Goal: Task Accomplishment & Management: Use online tool/utility

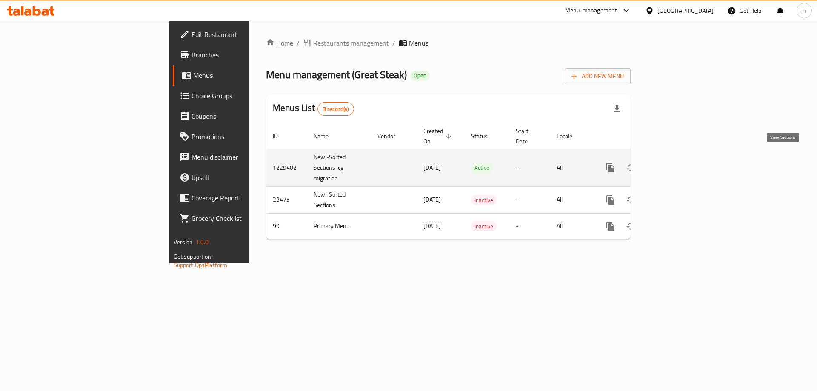
click at [677, 163] on icon "enhanced table" at bounding box center [672, 168] width 10 height 10
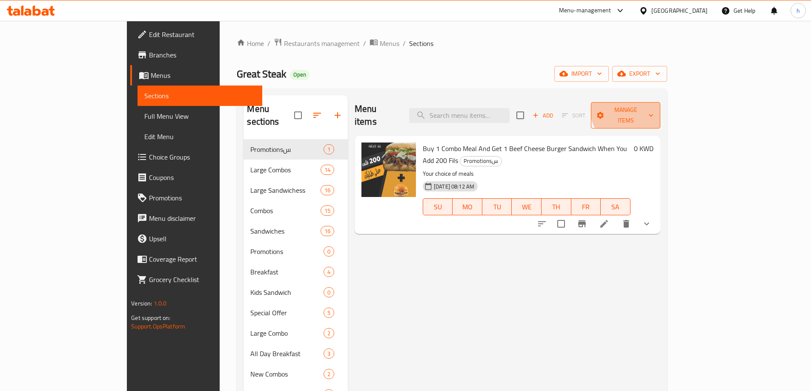
click at [653, 108] on span "Manage items" at bounding box center [625, 115] width 55 height 21
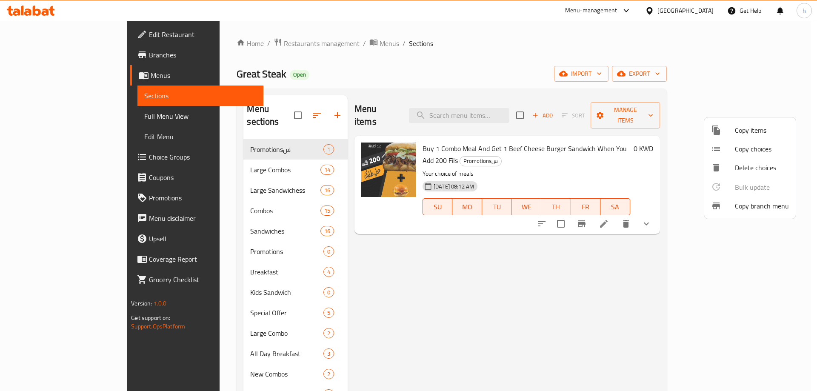
click at [749, 208] on span "Copy branch menu" at bounding box center [762, 206] width 54 height 10
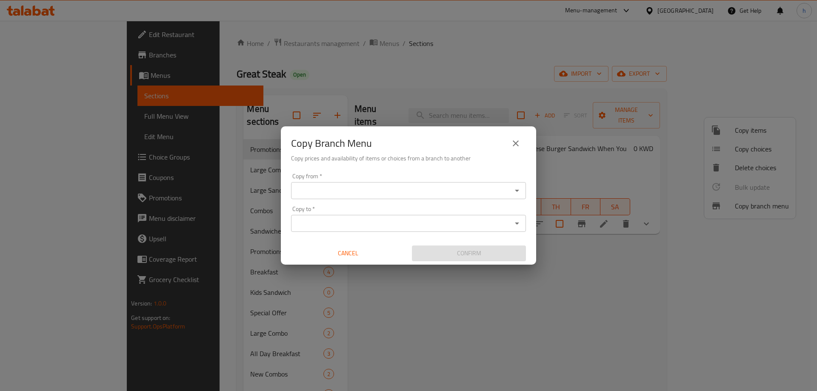
click at [424, 183] on div "Copy from *" at bounding box center [408, 190] width 235 height 17
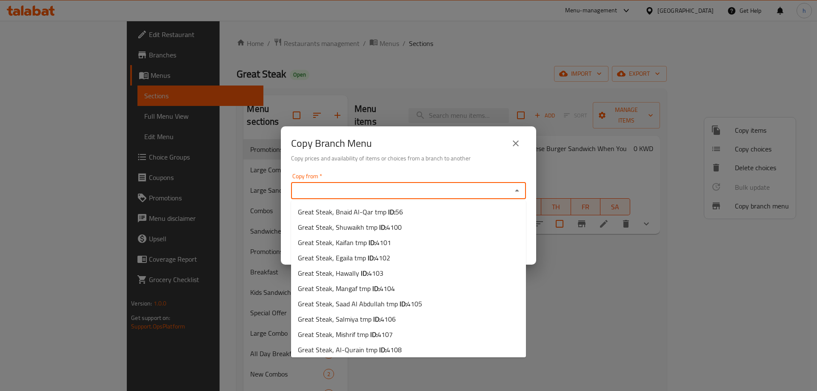
click at [421, 188] on input "Copy from   *" at bounding box center [402, 191] width 216 height 12
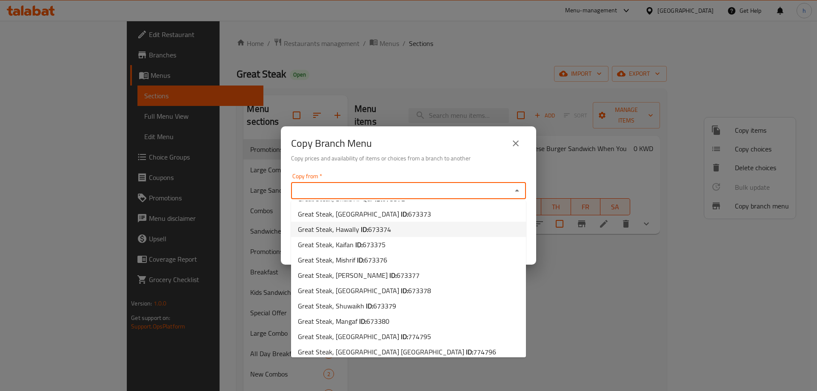
scroll to position [187, 0]
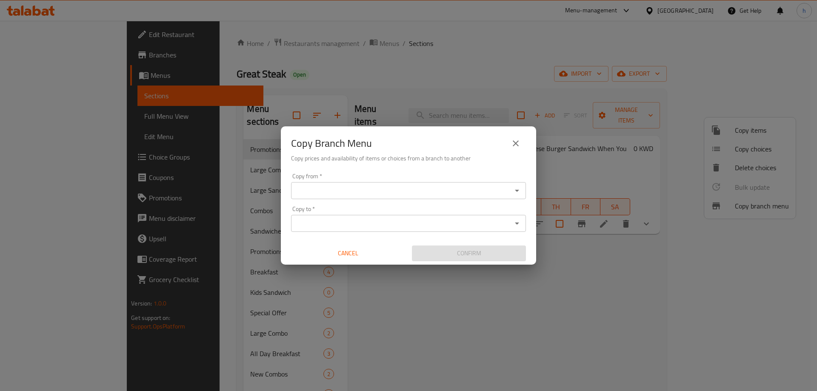
click at [463, 191] on input "Copy from   *" at bounding box center [402, 191] width 216 height 12
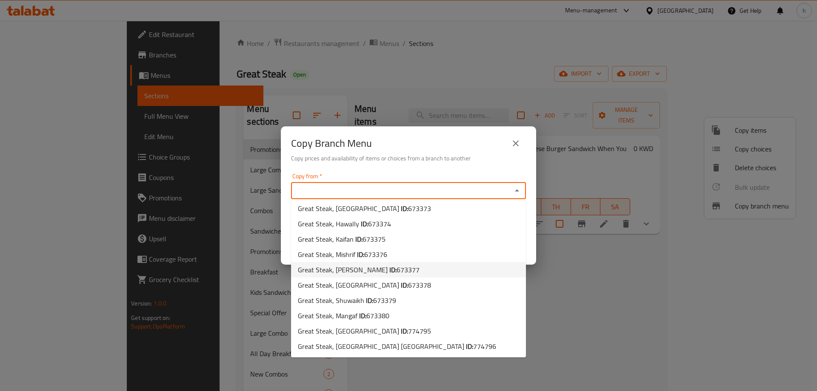
click at [454, 273] on li "Great Steak, [PERSON_NAME] ID: 673377" at bounding box center [408, 269] width 235 height 15
type input "Great Steak, [PERSON_NAME]"
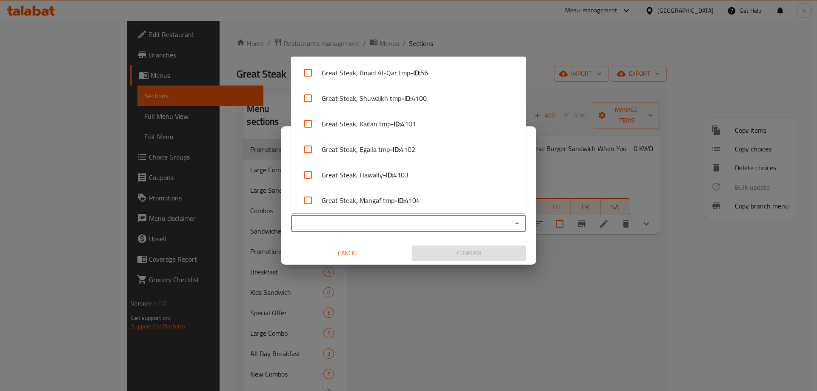
click at [428, 221] on input "Copy to   *" at bounding box center [402, 224] width 216 height 12
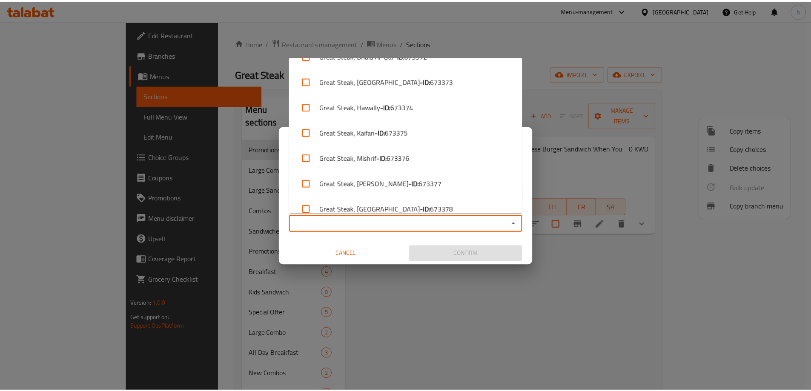
scroll to position [412, 0]
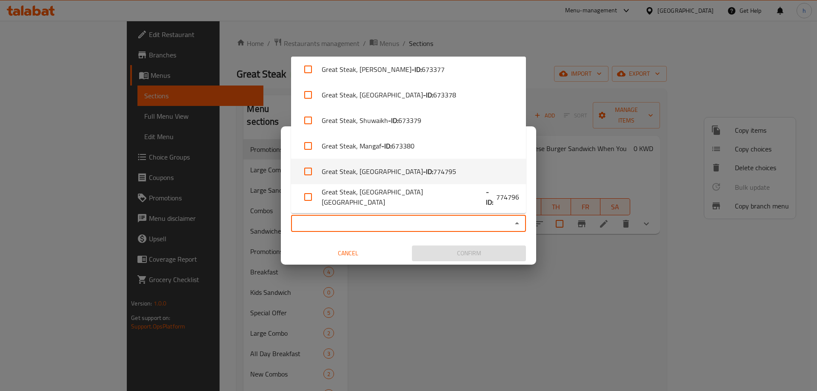
click at [457, 175] on li "Great Steak, Ardhiya - ID: 774795" at bounding box center [408, 172] width 235 height 26
checkbox input "true"
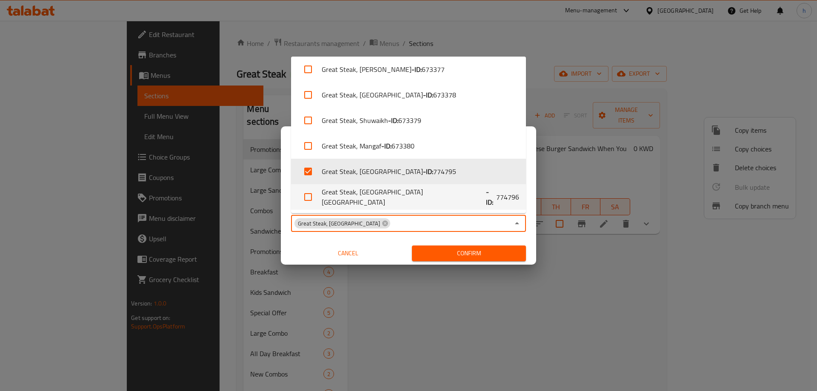
click at [382, 241] on div "Copy from   * Great Steak, [PERSON_NAME] from * Copy to   * Great Steak, Ardhiy…" at bounding box center [408, 217] width 255 height 95
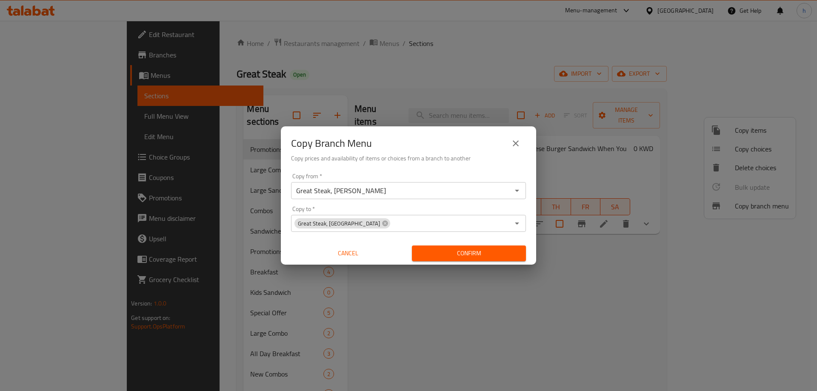
click at [437, 249] on span "Confirm" at bounding box center [469, 253] width 100 height 11
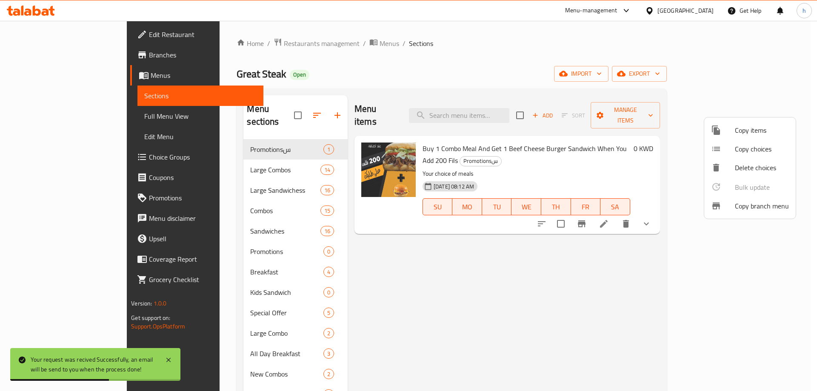
click at [59, 58] on div at bounding box center [408, 195] width 817 height 391
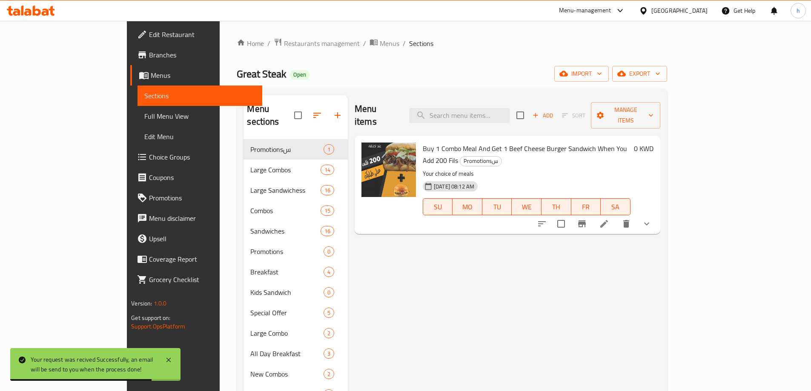
click at [149, 58] on span "Branches" at bounding box center [202, 55] width 106 height 10
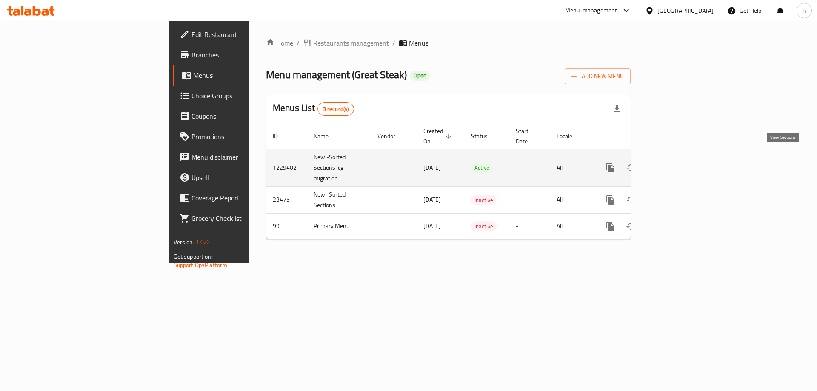
click at [677, 163] on icon "enhanced table" at bounding box center [672, 168] width 10 height 10
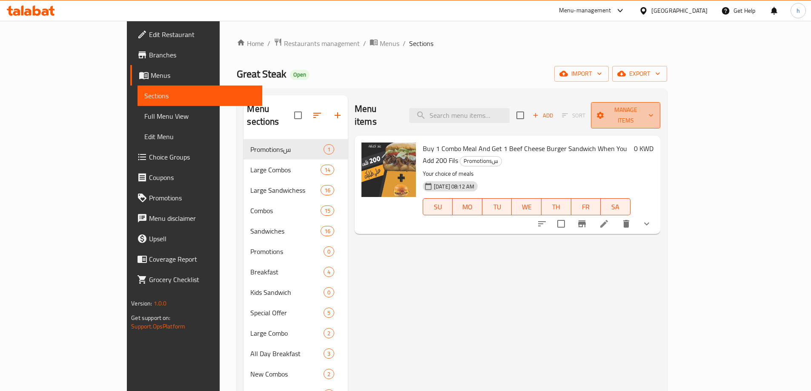
click at [660, 116] on button "Manage items" at bounding box center [625, 115] width 69 height 26
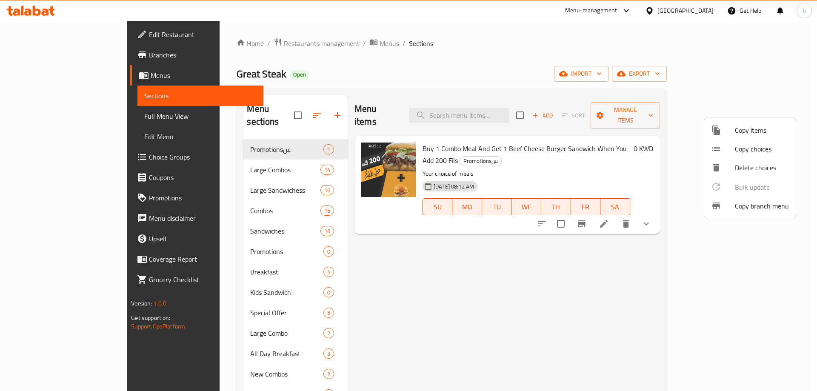
click at [743, 206] on span "Copy branch menu" at bounding box center [762, 206] width 54 height 10
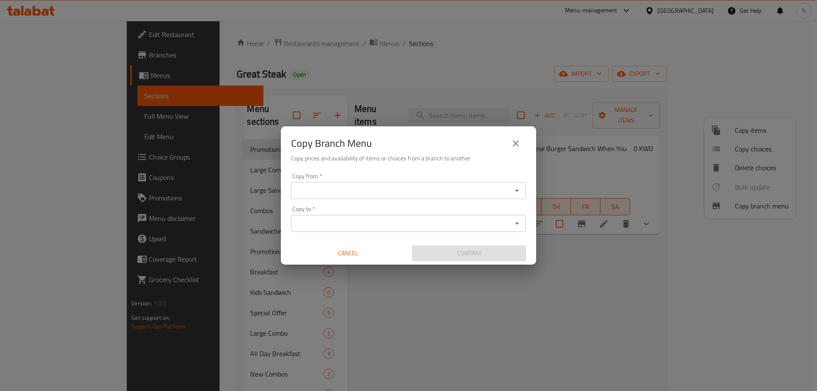
click at [421, 226] on input "Copy to   *" at bounding box center [402, 224] width 216 height 12
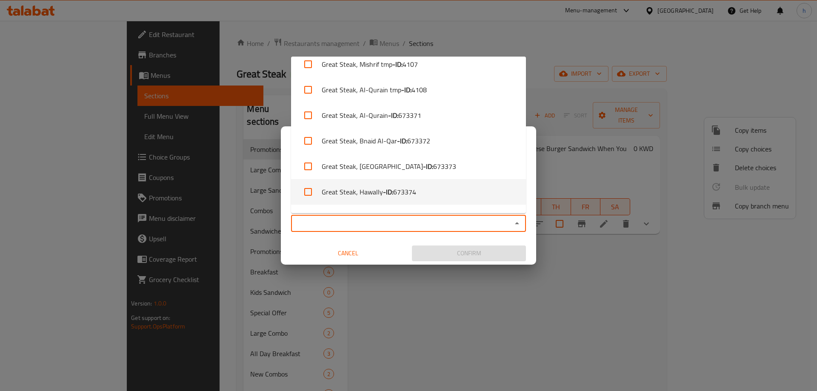
scroll to position [412, 0]
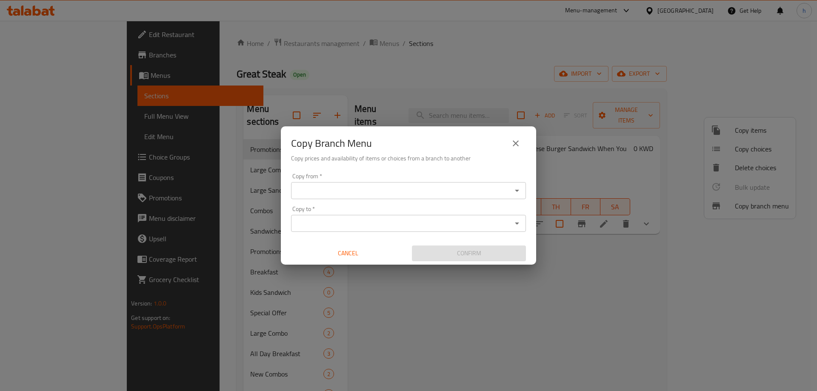
click at [532, 176] on div "Copy from   * Copy from * Copy to   * Copy to * Cancel Confirm" at bounding box center [408, 217] width 255 height 95
click at [470, 192] on input "Copy from   *" at bounding box center [402, 191] width 216 height 12
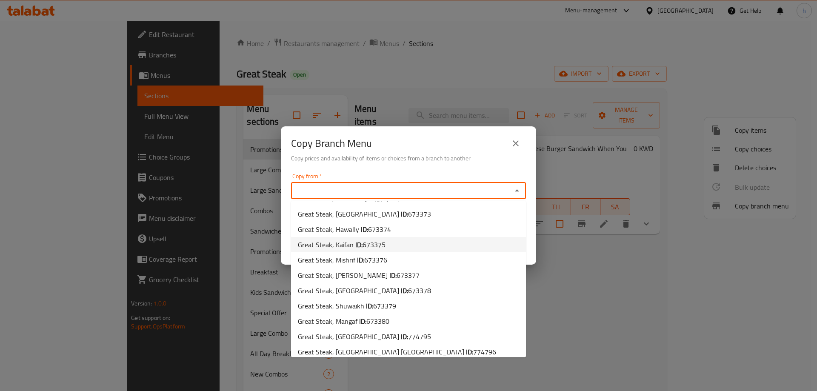
scroll to position [187, 0]
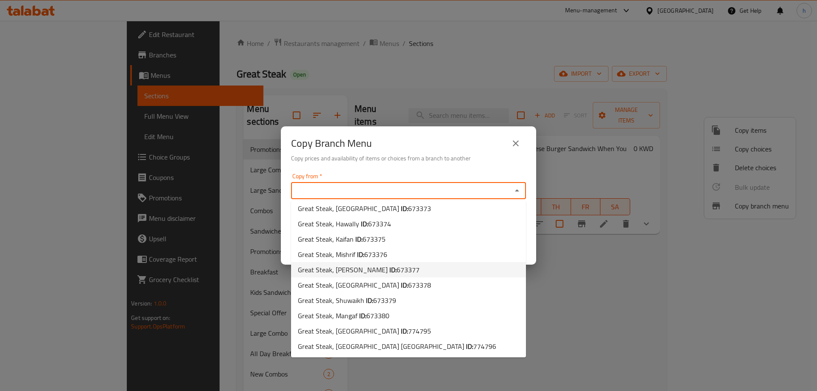
click at [470, 267] on li "Great Steak, [PERSON_NAME] ID: 673377" at bounding box center [408, 269] width 235 height 15
type input "Great Steak, [PERSON_NAME]"
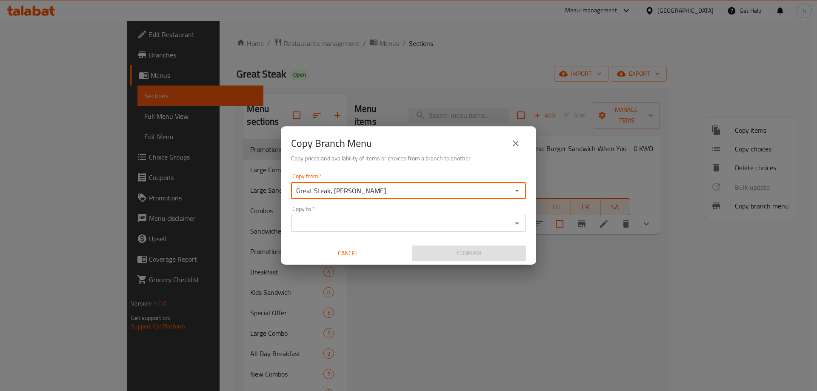
click at [392, 223] on input "Copy to   *" at bounding box center [402, 224] width 216 height 12
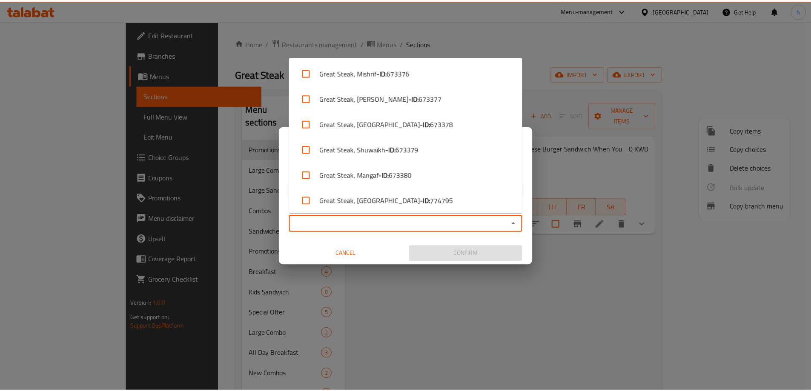
scroll to position [412, 0]
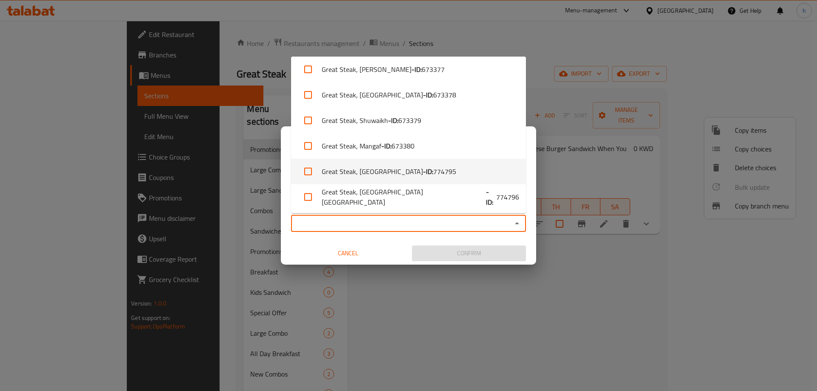
click at [437, 172] on li "Great Steak, Ardhiya - ID: 774795" at bounding box center [408, 172] width 235 height 26
checkbox input "true"
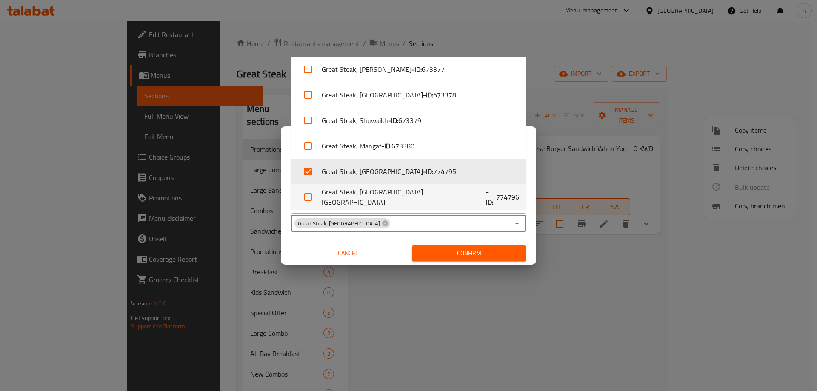
click at [403, 239] on div "Copy from   * Great Steak, [PERSON_NAME] from * Copy to   * Great Steak, Ardhiy…" at bounding box center [408, 217] width 255 height 95
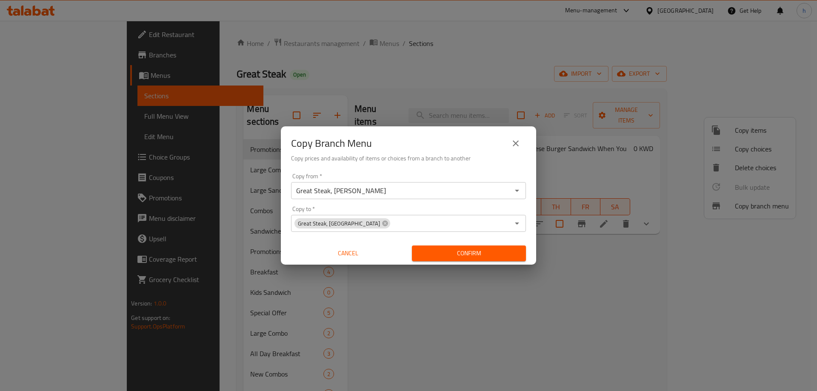
click at [445, 252] on span "Confirm" at bounding box center [469, 253] width 100 height 11
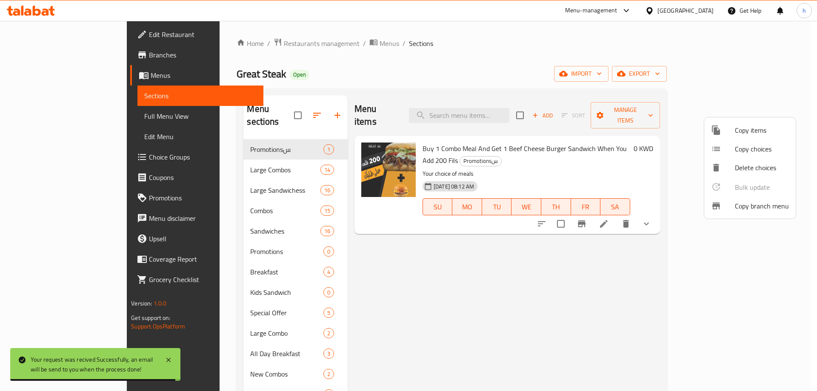
click at [79, 58] on div at bounding box center [408, 195] width 817 height 391
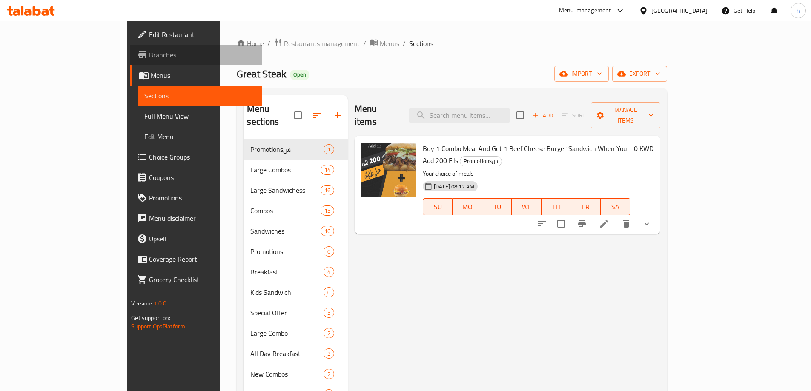
click at [149, 50] on span "Branches" at bounding box center [202, 55] width 106 height 10
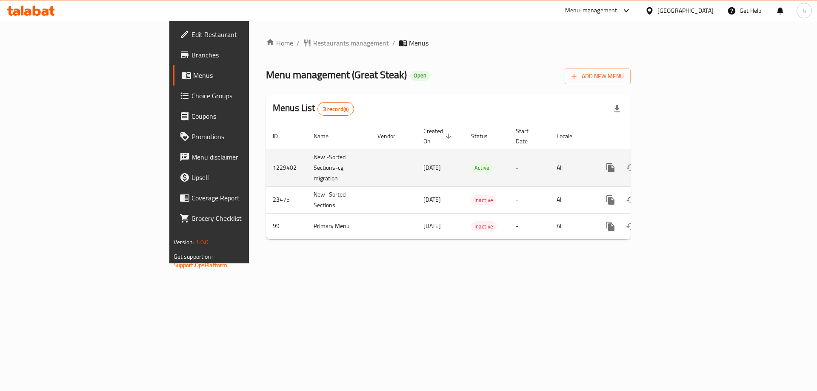
click at [682, 159] on link "enhanced table" at bounding box center [672, 167] width 20 height 20
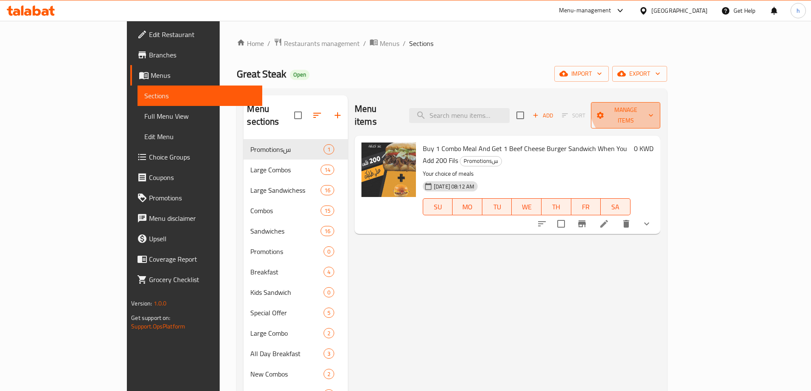
click at [653, 106] on span "Manage items" at bounding box center [625, 115] width 55 height 21
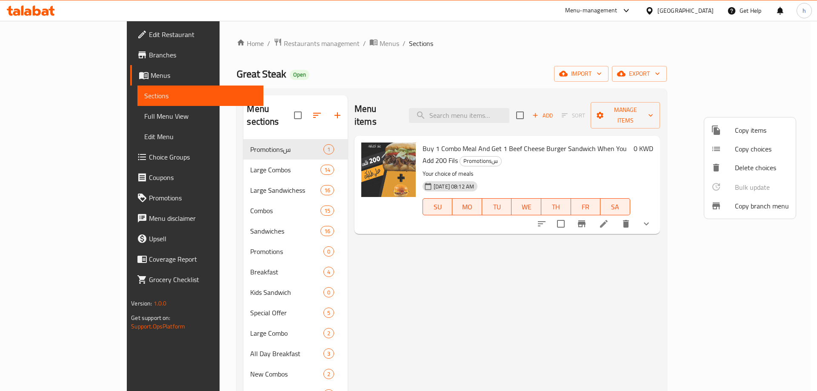
click at [559, 284] on div at bounding box center [408, 195] width 817 height 391
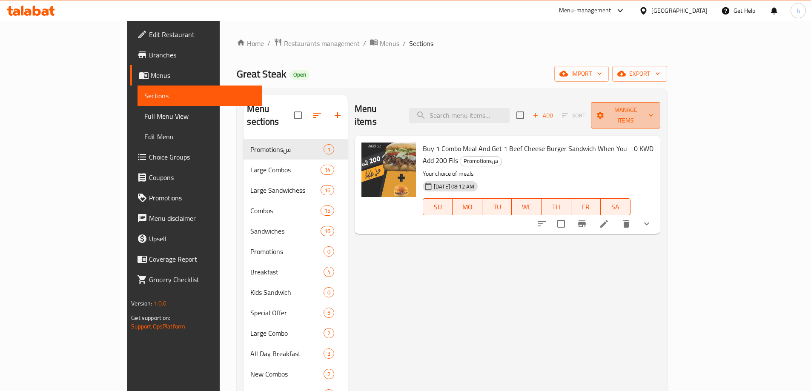
click at [653, 114] on span "Manage items" at bounding box center [625, 115] width 55 height 21
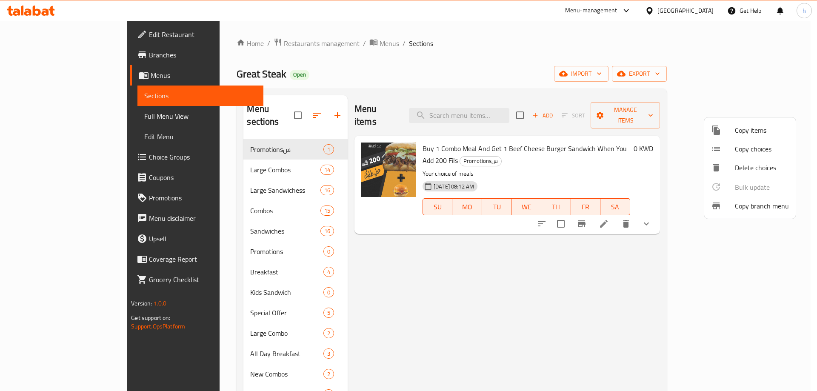
click at [746, 211] on span "Copy branch menu" at bounding box center [762, 206] width 54 height 10
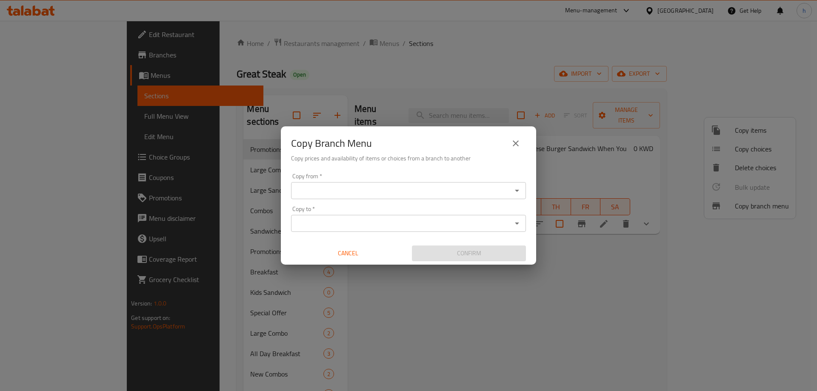
click at [363, 183] on div "Copy from *" at bounding box center [408, 190] width 235 height 17
click at [395, 189] on input "Copy from   *" at bounding box center [402, 191] width 216 height 12
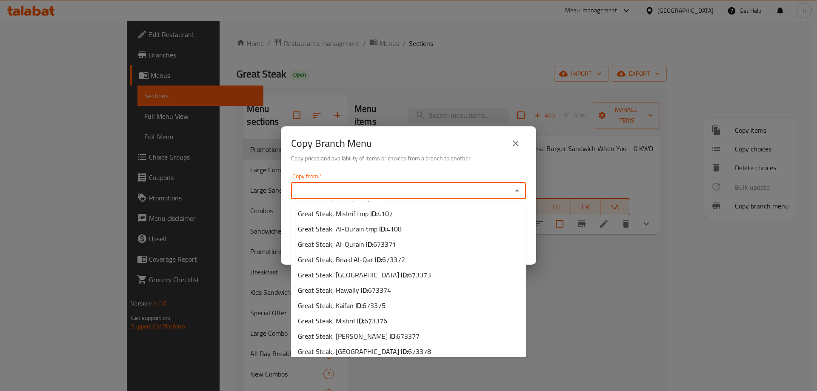
scroll to position [187, 0]
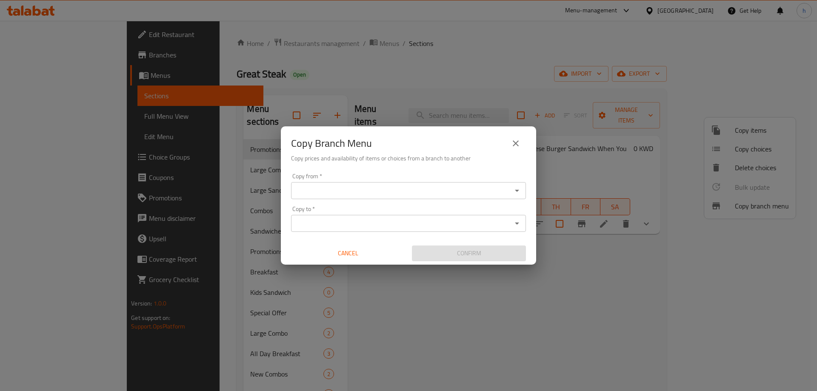
click at [426, 194] on input "Copy from   *" at bounding box center [402, 191] width 216 height 12
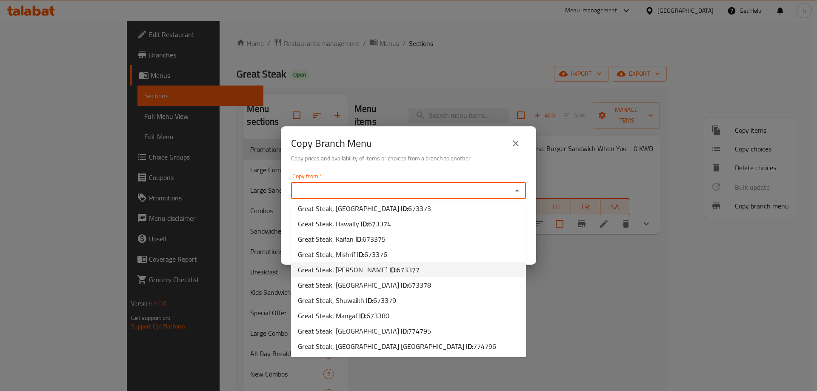
click at [458, 267] on li "Great Steak, [PERSON_NAME] ID: 673377" at bounding box center [408, 269] width 235 height 15
type input "Great Steak, [PERSON_NAME]"
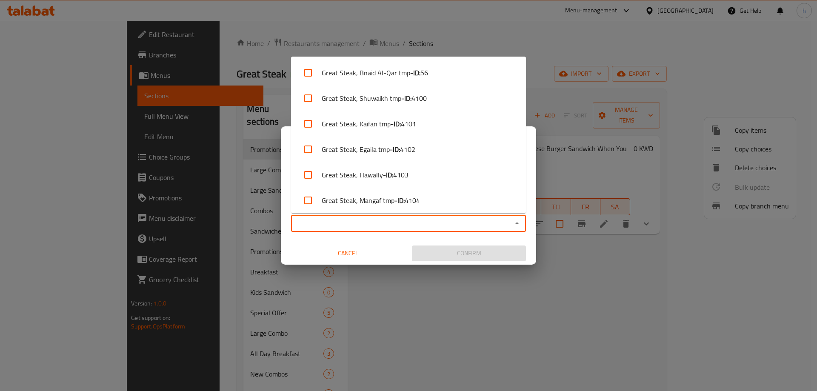
click at [378, 225] on input "Copy to   *" at bounding box center [402, 224] width 216 height 12
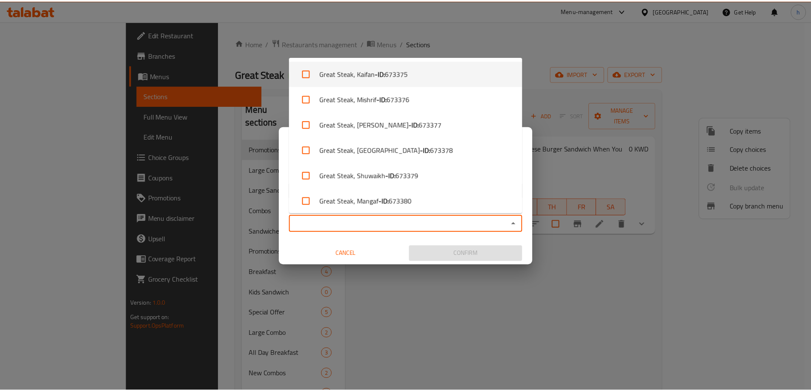
scroll to position [412, 0]
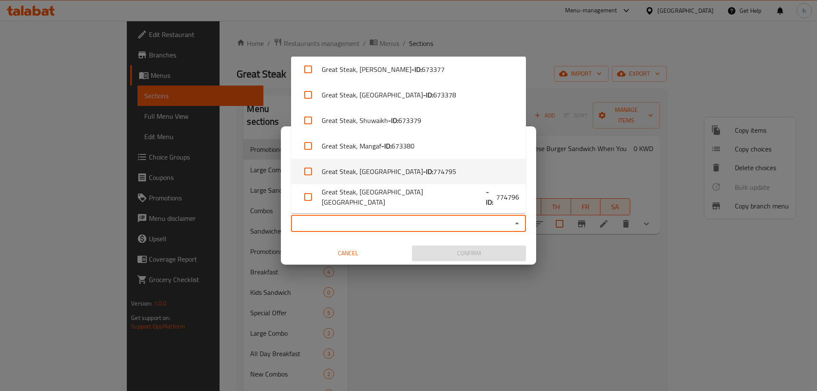
click at [423, 177] on b "- ID:" at bounding box center [428, 171] width 10 height 10
checkbox input "true"
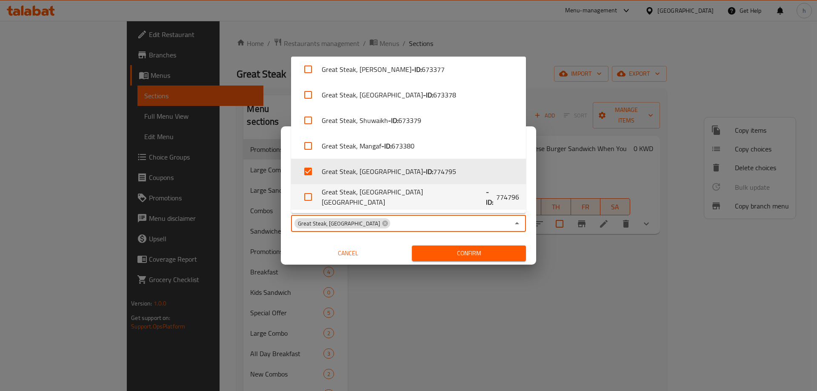
click at [389, 245] on div "Cancel" at bounding box center [348, 253] width 121 height 23
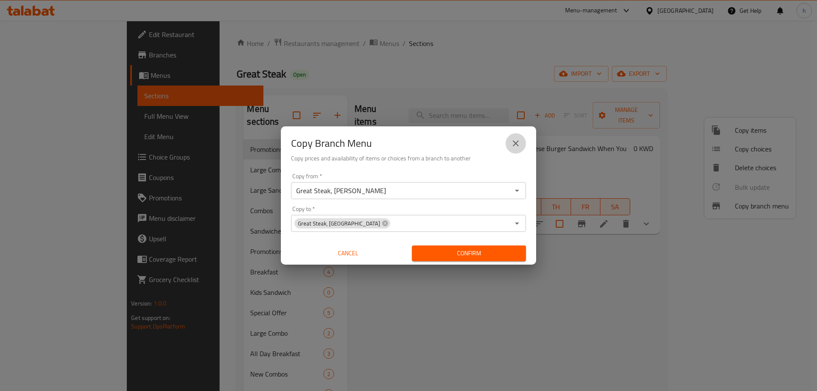
click at [516, 148] on icon "close" at bounding box center [516, 143] width 10 height 10
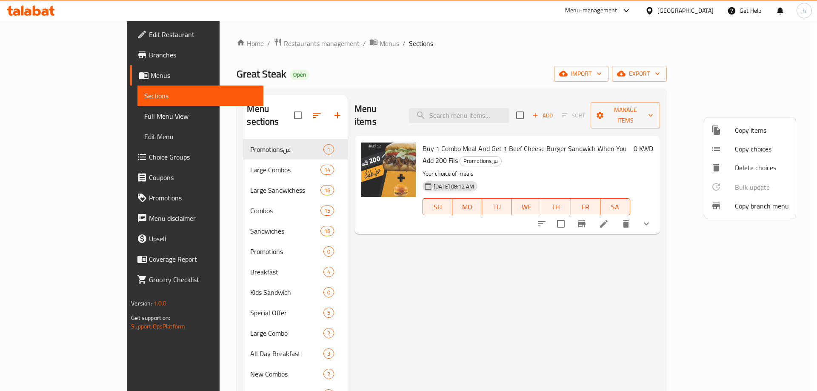
click at [515, 260] on div at bounding box center [408, 195] width 817 height 391
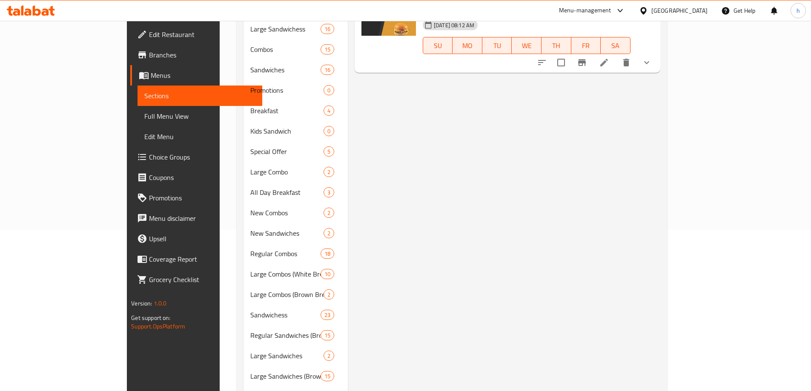
scroll to position [43, 0]
